Goal: Transaction & Acquisition: Book appointment/travel/reservation

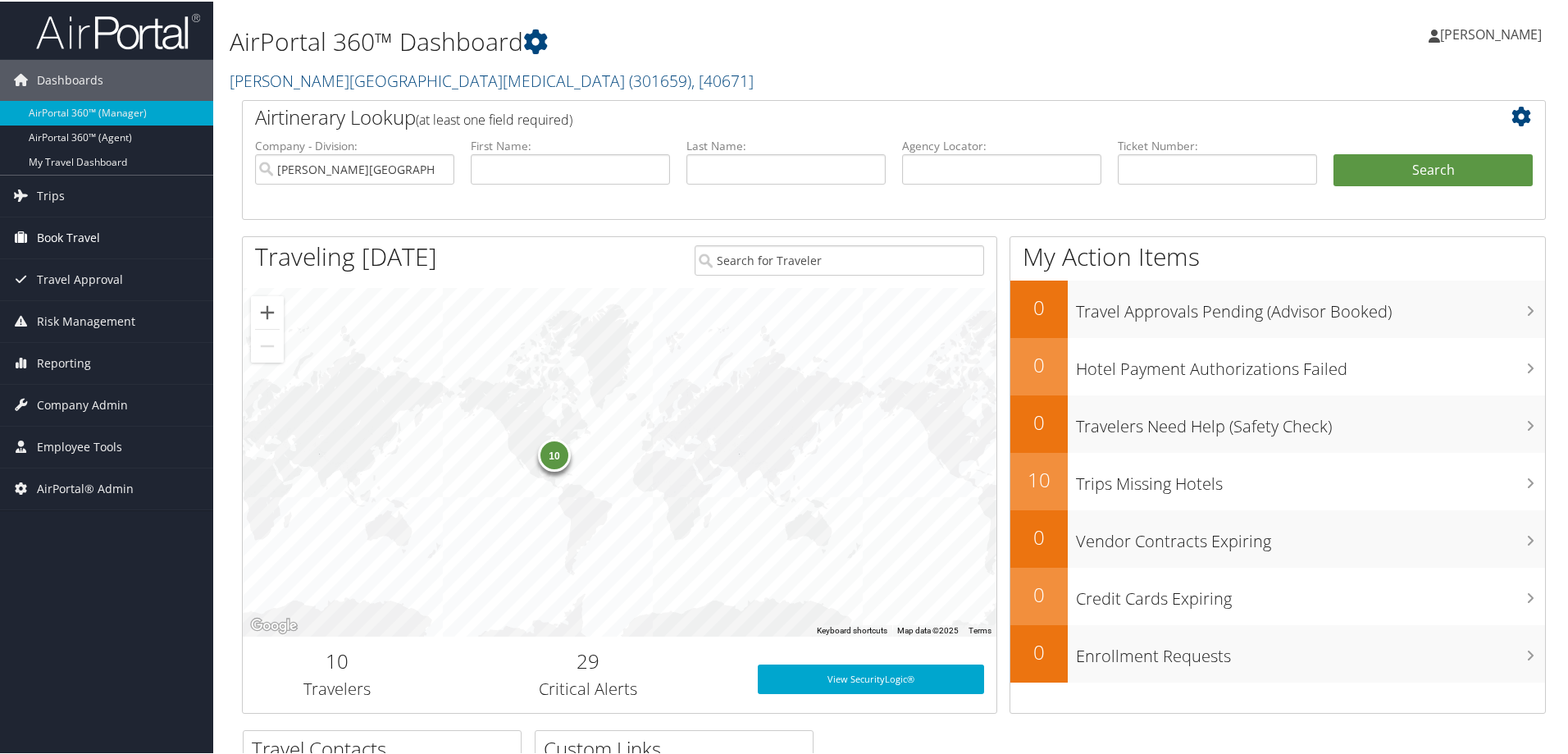
click at [46, 237] on span "Book Travel" at bounding box center [68, 235] width 63 height 41
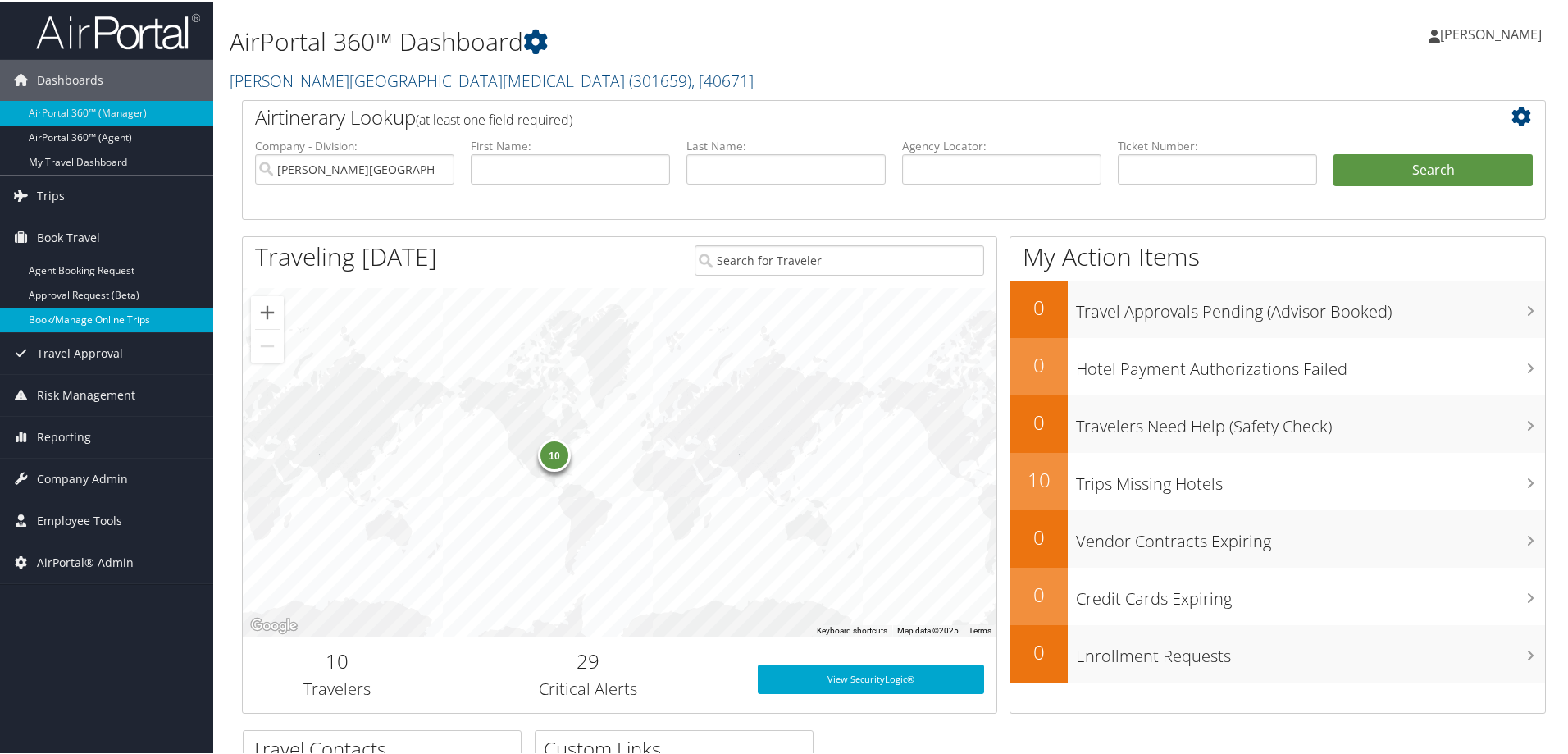
click at [58, 319] on link "Book/Manage Online Trips" at bounding box center [106, 318] width 214 height 24
click at [72, 316] on link "Book/Manage Online Trips" at bounding box center [106, 318] width 214 height 24
